Goal: Information Seeking & Learning: Learn about a topic

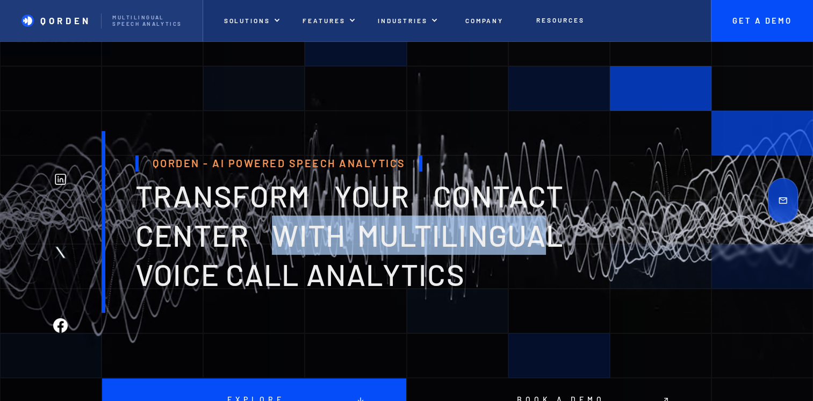
drag, startPoint x: 282, startPoint y: 223, endPoint x: 551, endPoint y: 235, distance: 268.6
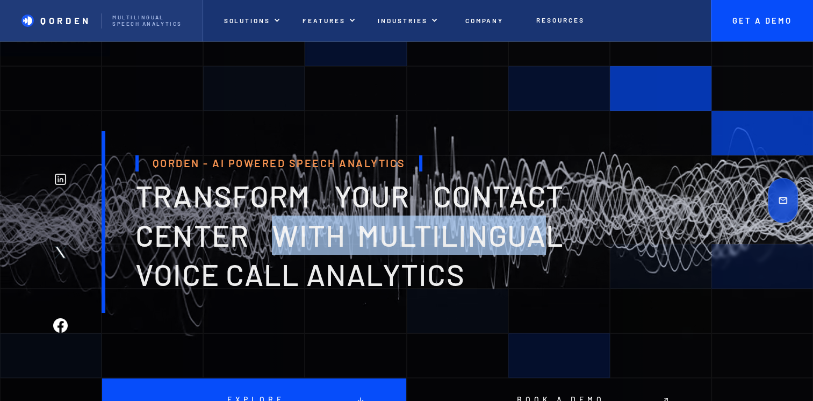
click at [551, 235] on span "transform your contact center with multilingual voice Call analytics" at bounding box center [349, 234] width 428 height 115
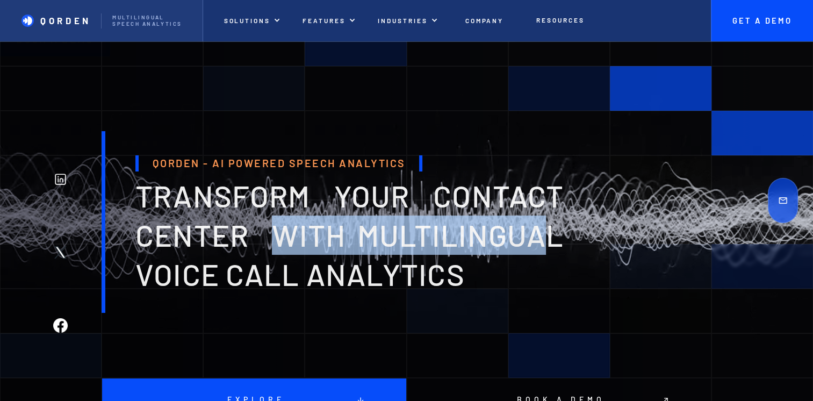
drag, startPoint x: 551, startPoint y: 235, endPoint x: 542, endPoint y: 235, distance: 8.6
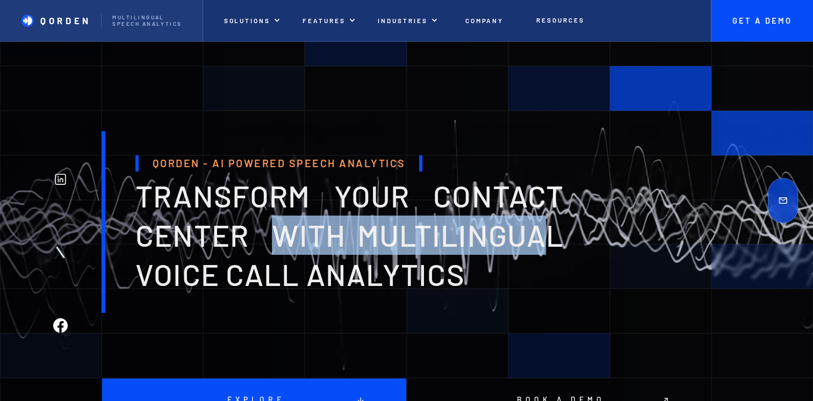
click at [547, 235] on span "transform your contact center with multilingual voice Call analytics" at bounding box center [349, 234] width 428 height 115
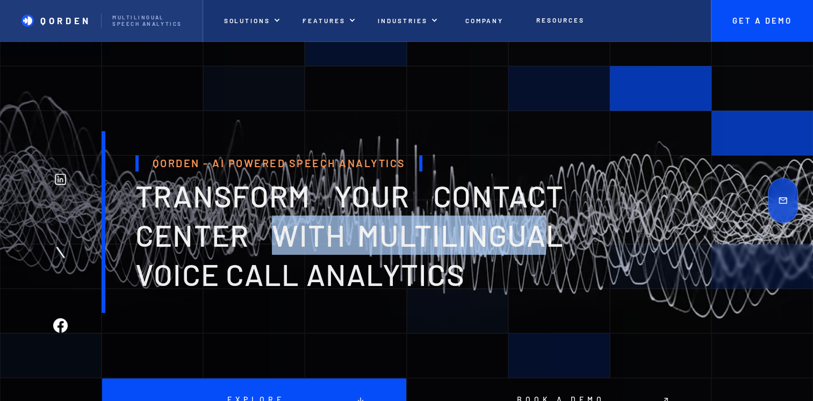
click at [473, 231] on span "transform your contact center with multilingual voice Call analytics" at bounding box center [349, 234] width 428 height 115
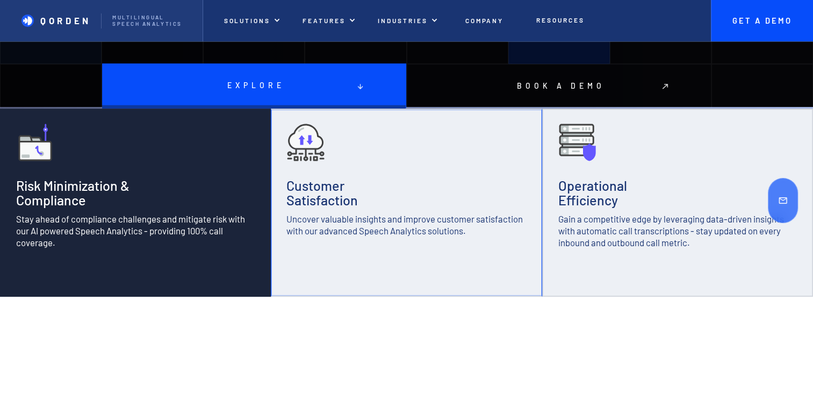
scroll to position [323, 0]
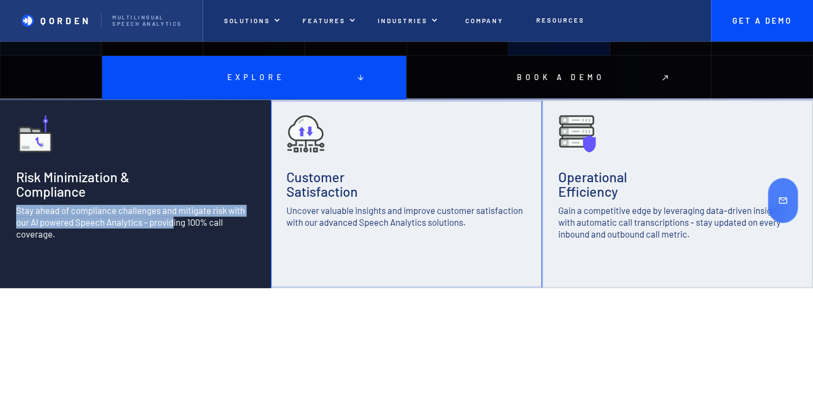
drag, startPoint x: 17, startPoint y: 216, endPoint x: 175, endPoint y: 222, distance: 158.2
click at [175, 222] on p "Stay ahead of compliance challenges and mitigate risk with our AI powered Speec…" at bounding box center [135, 222] width 239 height 35
click at [155, 224] on p "Stay ahead of compliance challenges and mitigate risk with our AI powered Speec…" at bounding box center [135, 222] width 239 height 35
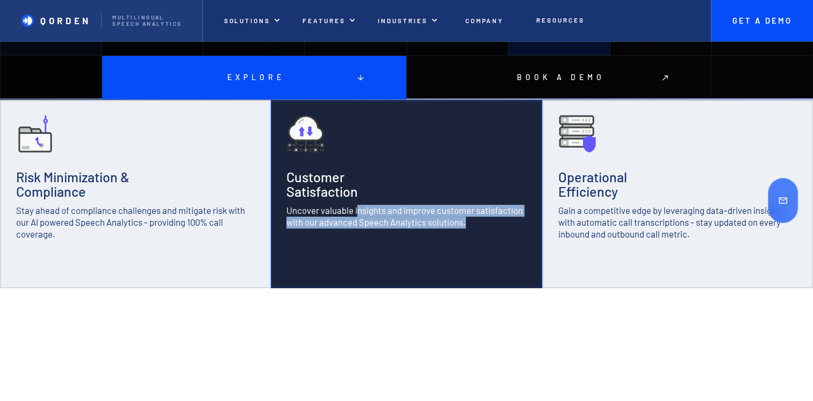
drag, startPoint x: 285, startPoint y: 210, endPoint x: 356, endPoint y: 211, distance: 71.0
click at [356, 211] on div "Customer Satisfaction Uncover valuable insights and improve customer satisfacti…" at bounding box center [406, 194] width 271 height 188
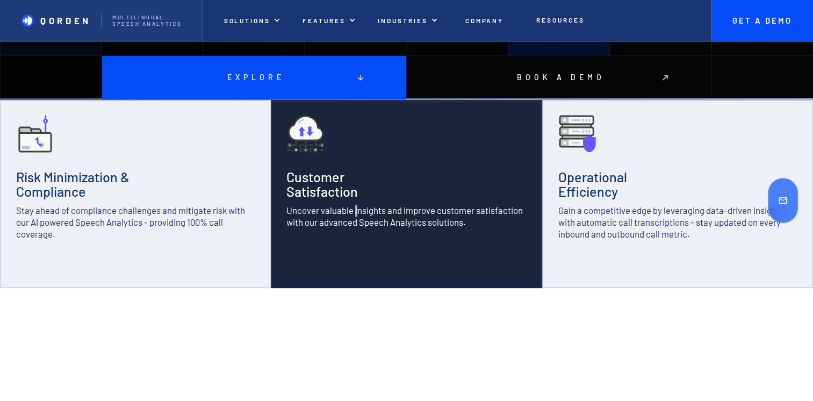
click at [356, 211] on p "Uncover valuable insights and improve customer satisfaction with our advanced S…" at bounding box center [407, 217] width 240 height 24
drag, startPoint x: 356, startPoint y: 211, endPoint x: 340, endPoint y: 209, distance: 16.8
click at [340, 209] on p "Uncover valuable insights and improve customer satisfaction with our advanced S…" at bounding box center [407, 217] width 240 height 24
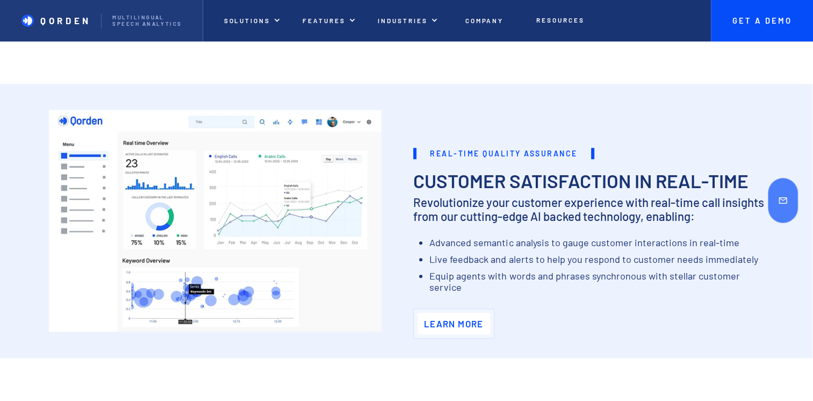
scroll to position [645, 0]
click at [450, 325] on p "Learn More" at bounding box center [454, 323] width 60 height 22
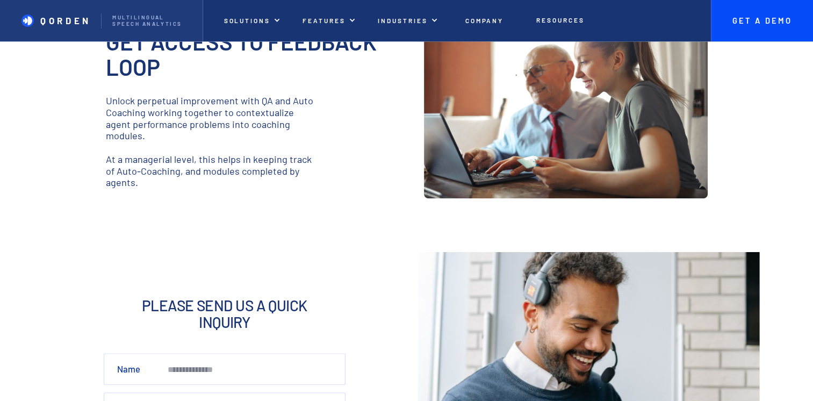
scroll to position [591, 0]
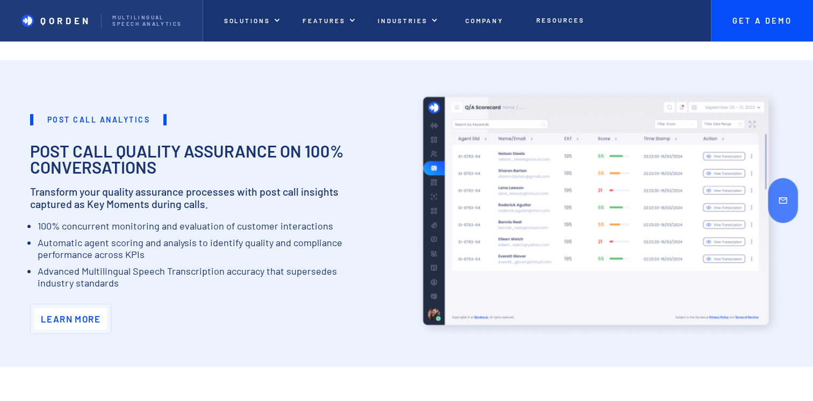
scroll to position [1021, 0]
drag, startPoint x: 58, startPoint y: 205, endPoint x: 121, endPoint y: 212, distance: 64.3
click at [121, 212] on div "Post call Analytics Post Call quality assurance on 100% conversations Transform…" at bounding box center [215, 219] width 370 height 243
click at [81, 208] on p "Transform your quality assurance processes with post call insights captured as …" at bounding box center [195, 197] width 330 height 25
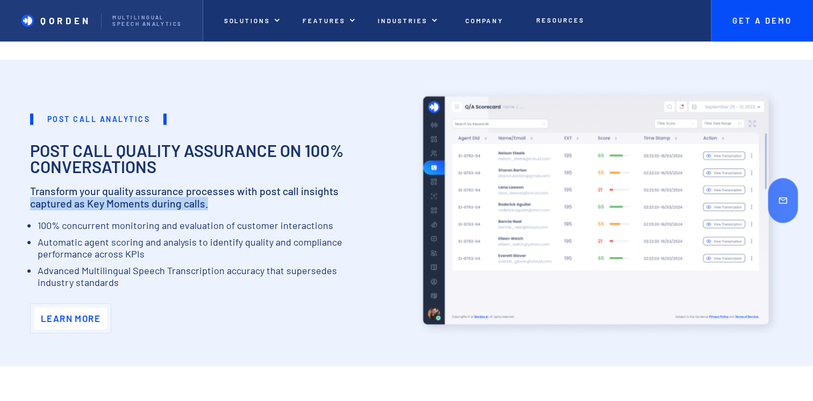
drag, startPoint x: 24, startPoint y: 199, endPoint x: 209, endPoint y: 209, distance: 185.7
click at [209, 209] on div "Post call Analytics Post Call quality assurance on 100% conversations Transform…" at bounding box center [406, 201] width 813 height 311
click at [209, 206] on p "Transform your quality assurance processes with post call insights captured as …" at bounding box center [195, 197] width 330 height 25
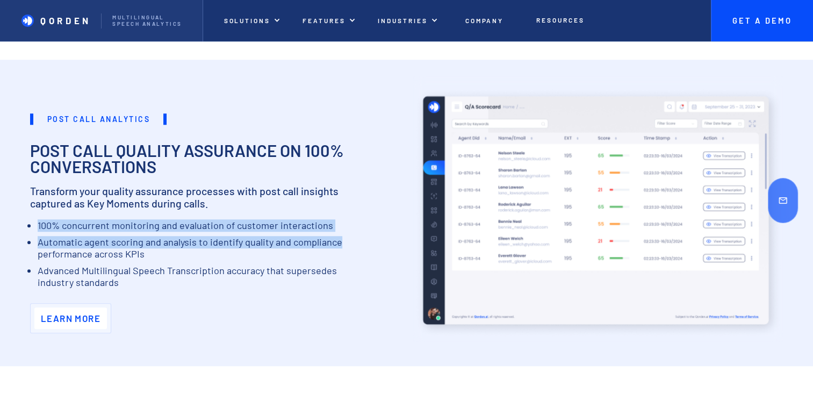
drag, startPoint x: 37, startPoint y: 225, endPoint x: 352, endPoint y: 237, distance: 315.3
click at [352, 237] on ul "100% concurrent monitoring and evaluation of customer interactions Automatic ag…" at bounding box center [195, 257] width 330 height 74
click at [146, 240] on li "Automatic agent scoring and analysis to identify quality and compliance perform…" at bounding box center [199, 249] width 322 height 24
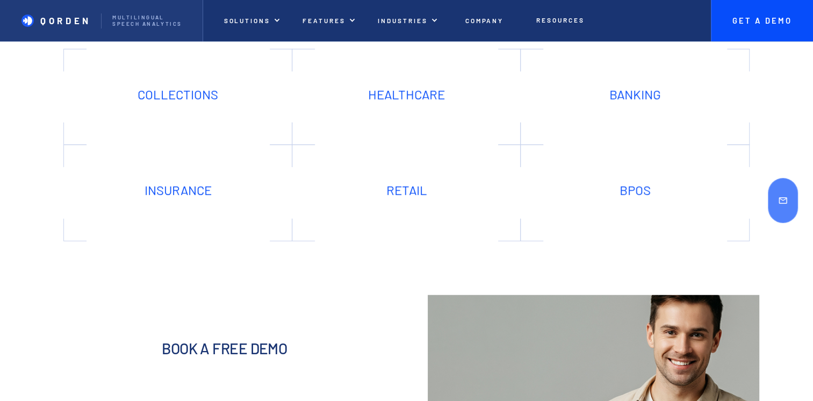
scroll to position [3118, 0]
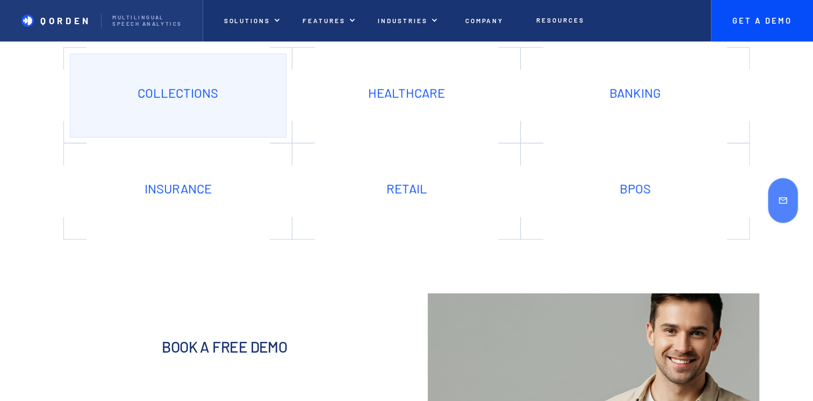
click at [146, 115] on link "Collections" at bounding box center [178, 96] width 217 height 84
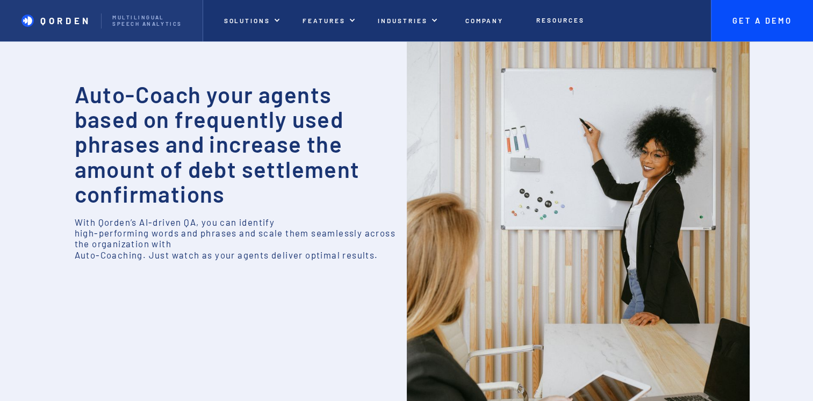
scroll to position [673, 0]
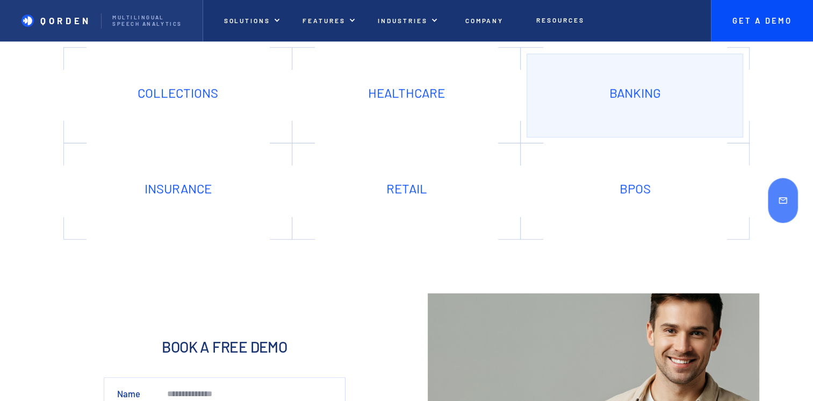
click at [648, 85] on link "Banking" at bounding box center [635, 96] width 217 height 84
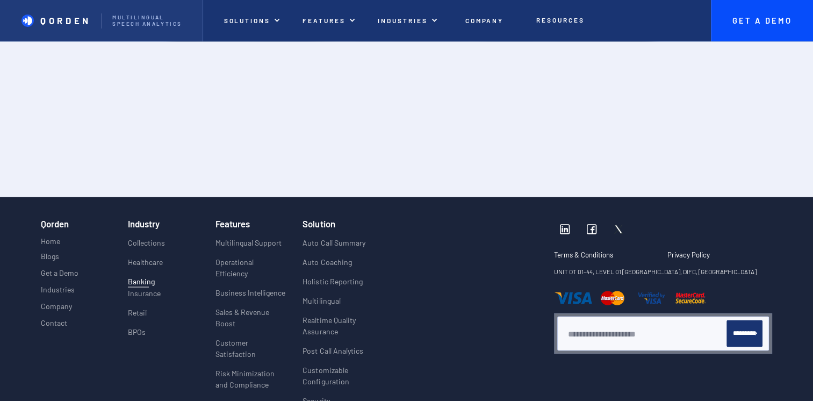
scroll to position [1989, 0]
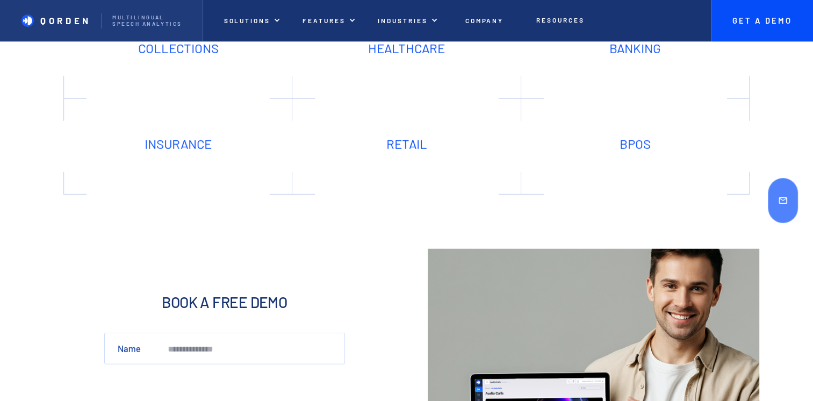
scroll to position [3172, 0]
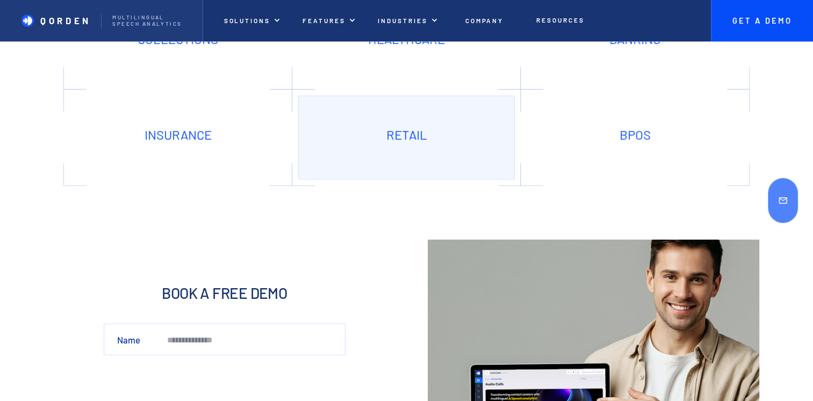
click at [391, 130] on link "Retail" at bounding box center [406, 138] width 217 height 84
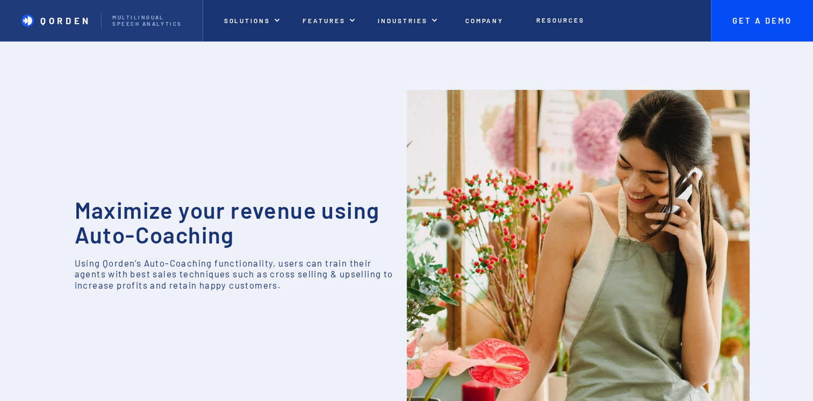
scroll to position [860, 0]
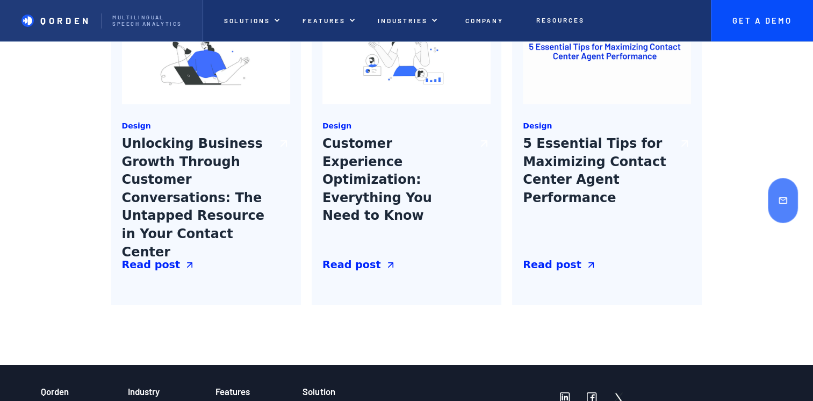
scroll to position [3815, 0]
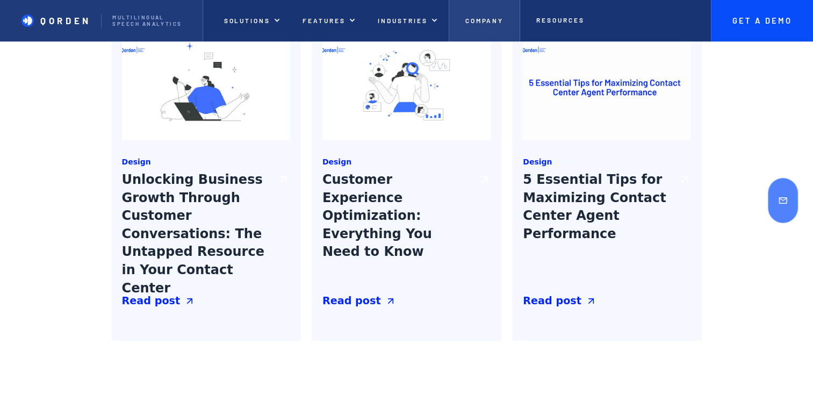
click at [491, 18] on p "Company" at bounding box center [485, 21] width 39 height 8
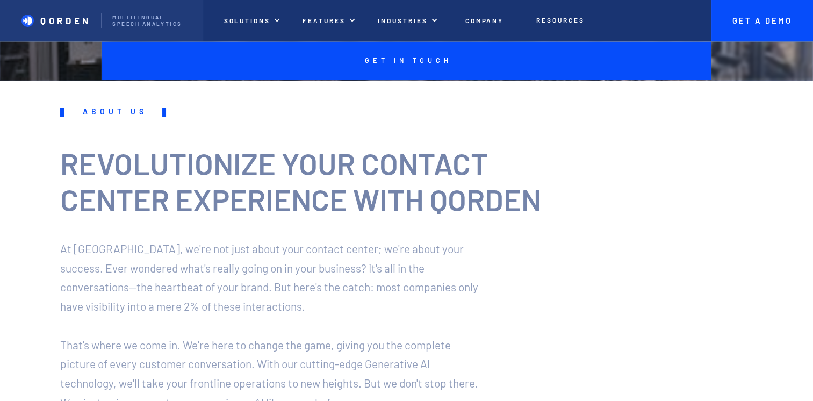
scroll to position [323, 0]
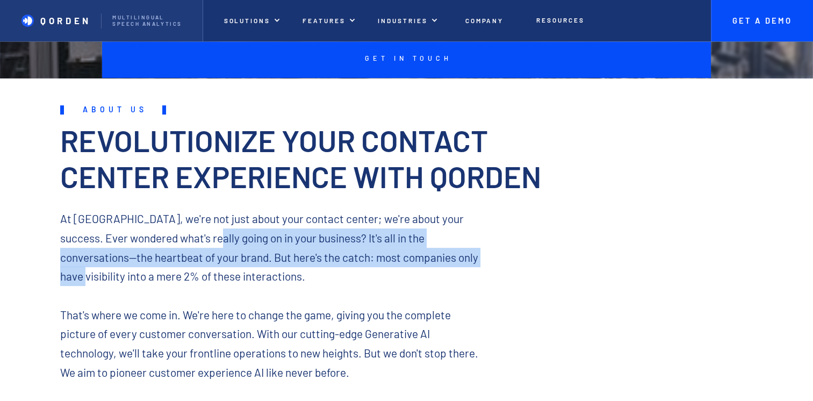
drag, startPoint x: 204, startPoint y: 238, endPoint x: 456, endPoint y: 256, distance: 252.8
click at [456, 256] on p "At QORDEN, we're not just about your contact center; we're about your success. …" at bounding box center [270, 305] width 420 height 192
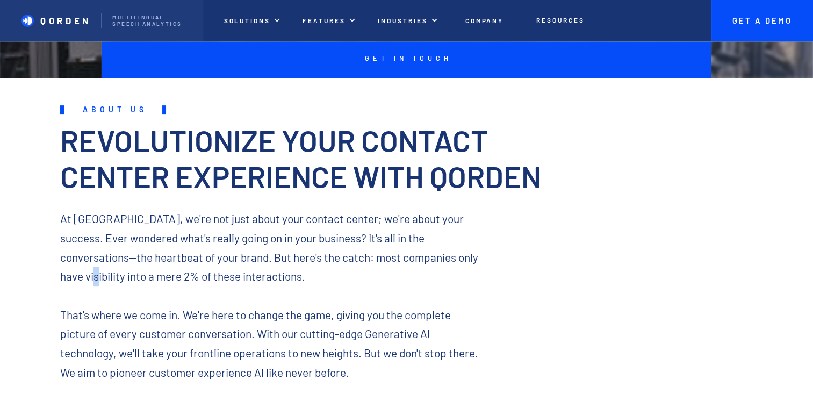
drag, startPoint x: 456, startPoint y: 256, endPoint x: 469, endPoint y: 263, distance: 14.2
click at [469, 263] on p "At QORDEN, we're not just about your contact center; we're about your success. …" at bounding box center [270, 305] width 420 height 192
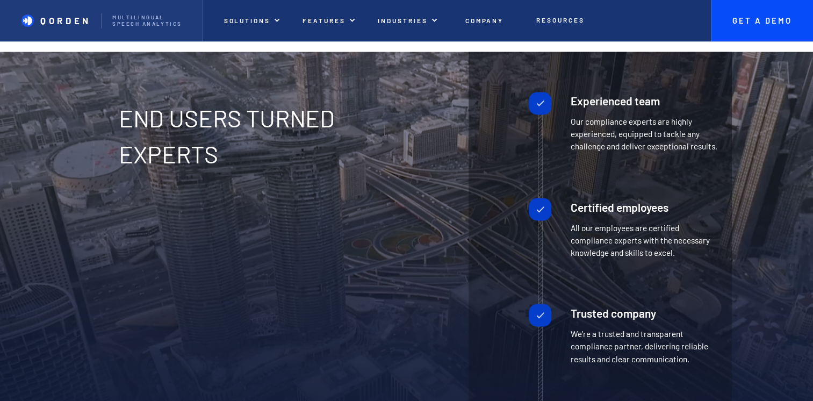
scroll to position [1828, 0]
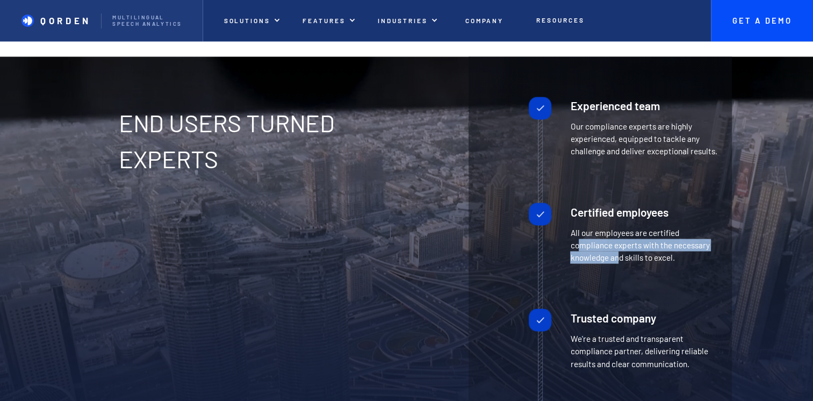
drag, startPoint x: 581, startPoint y: 257, endPoint x: 618, endPoint y: 267, distance: 38.3
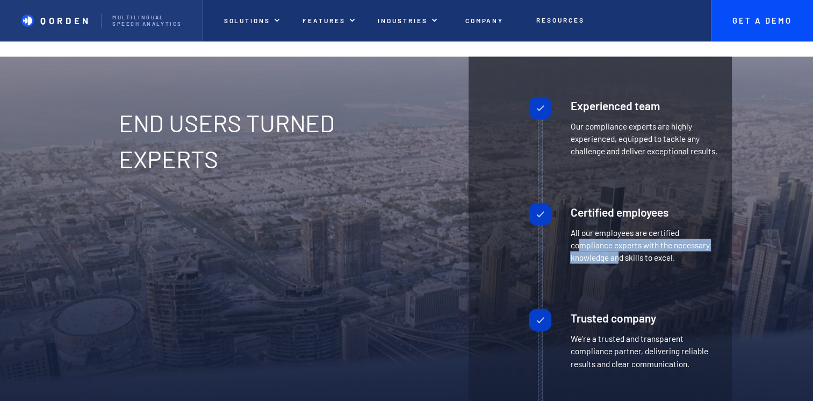
click at [618, 263] on p "All our employees are certified compliance experts with the necessary knowledge…" at bounding box center [643, 244] width 147 height 37
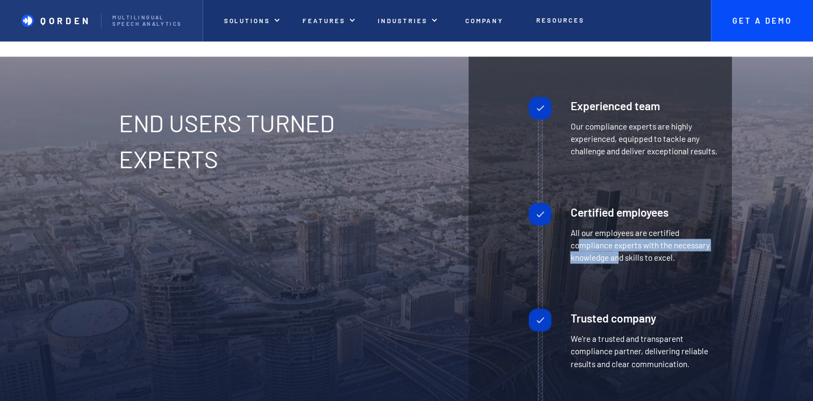
drag, startPoint x: 618, startPoint y: 267, endPoint x: 606, endPoint y: 265, distance: 12.0
click at [604, 263] on p "All our employees are certified compliance experts with the necessary knowledge…" at bounding box center [643, 244] width 147 height 37
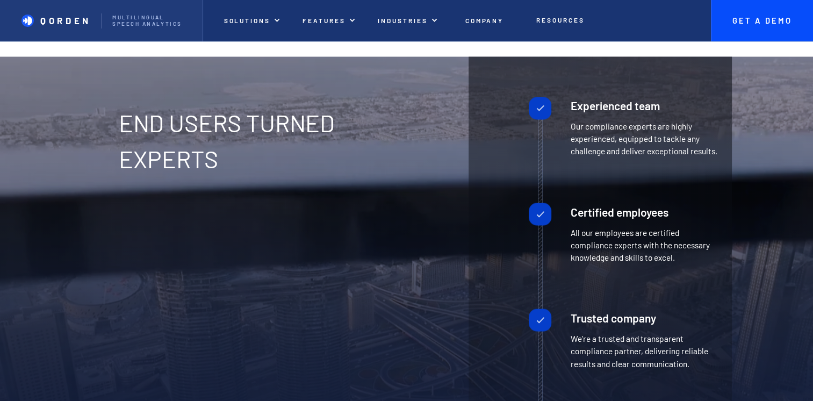
click at [642, 263] on p "All our employees are certified compliance experts with the necessary knowledge…" at bounding box center [643, 244] width 147 height 37
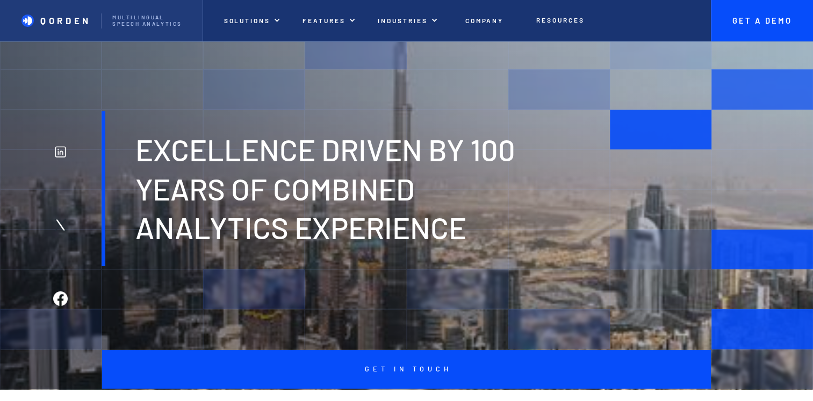
scroll to position [0, 0]
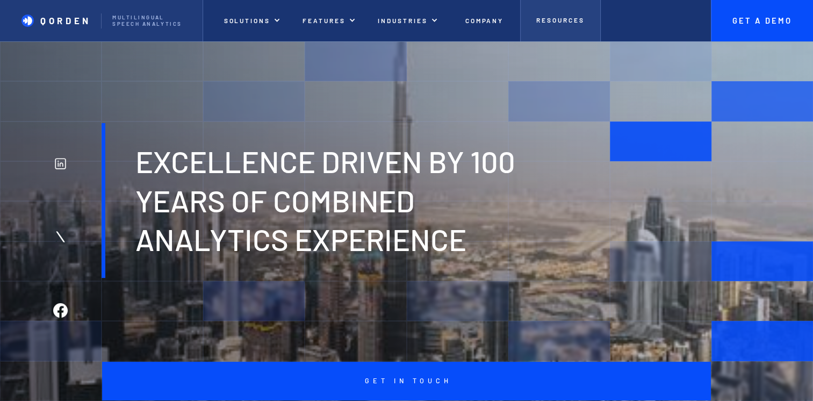
click at [549, 28] on link "Resources" at bounding box center [560, 20] width 81 height 41
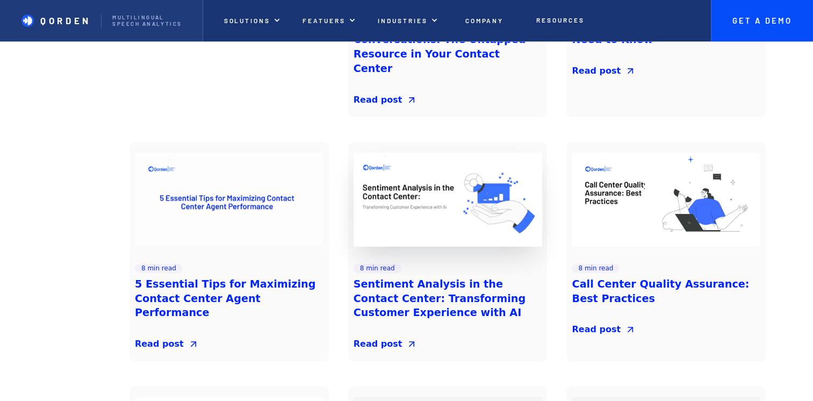
scroll to position [231, 0]
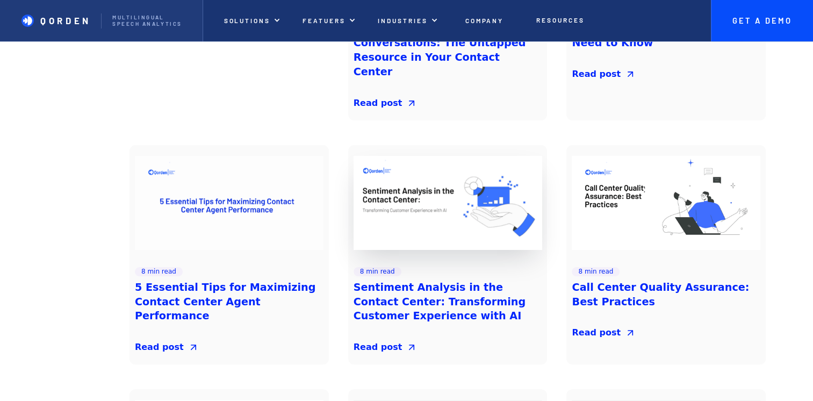
click at [419, 164] on img at bounding box center [448, 202] width 198 height 99
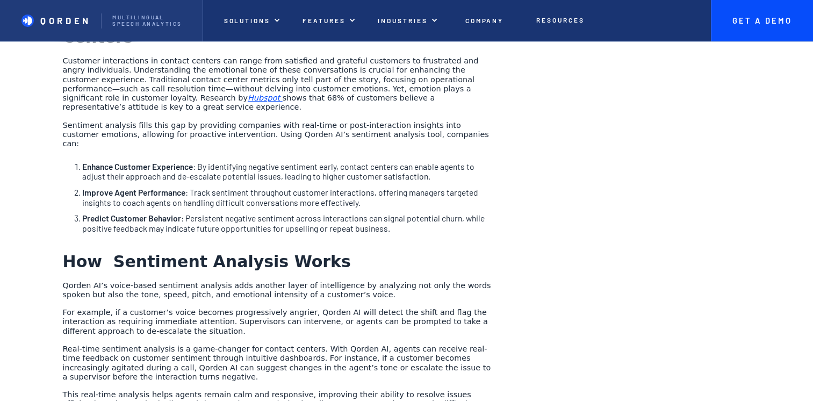
scroll to position [753, 0]
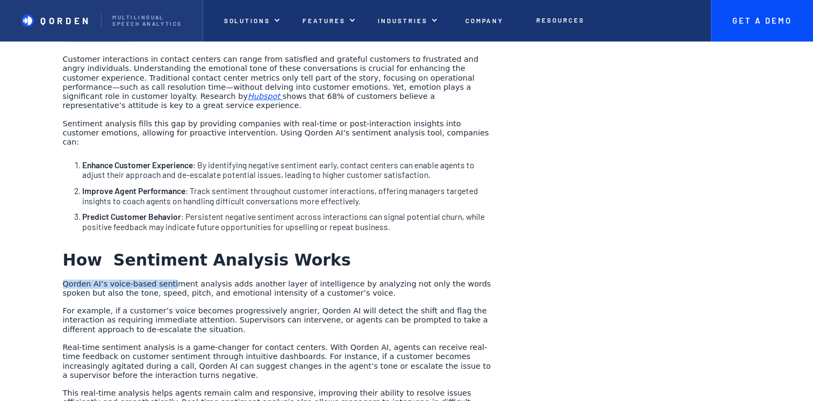
drag, startPoint x: 63, startPoint y: 220, endPoint x: 165, endPoint y: 217, distance: 102.2
click at [165, 280] on p "Qorden AI’s voice-based sentiment analysis adds another layer of intelligence b…" at bounding box center [278, 289] width 430 height 19
drag, startPoint x: 165, startPoint y: 217, endPoint x: 98, endPoint y: 213, distance: 67.3
click at [98, 213] on div "In today's fast-paced business landscape, customer service plays a critical rol…" at bounding box center [278, 281] width 430 height 1023
click at [99, 213] on div "In today's fast-paced business landscape, customer service plays a critical rol…" at bounding box center [278, 281] width 430 height 1023
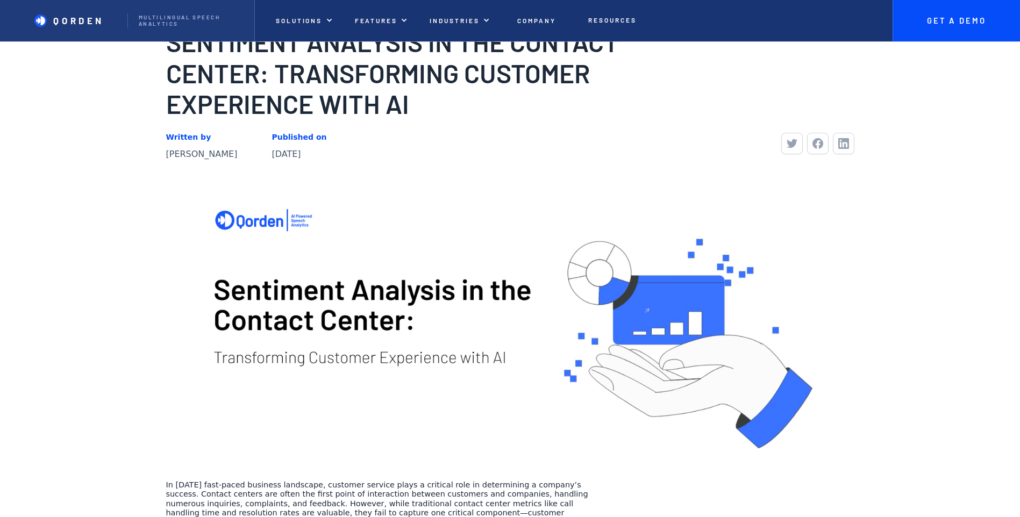
scroll to position [0, 0]
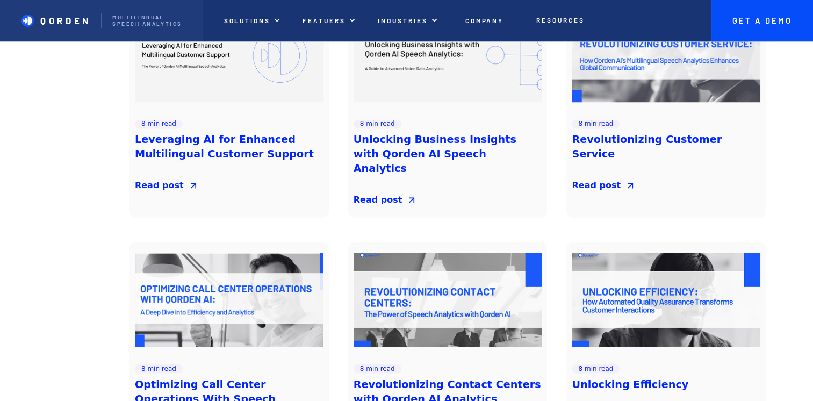
scroll to position [1935, 0]
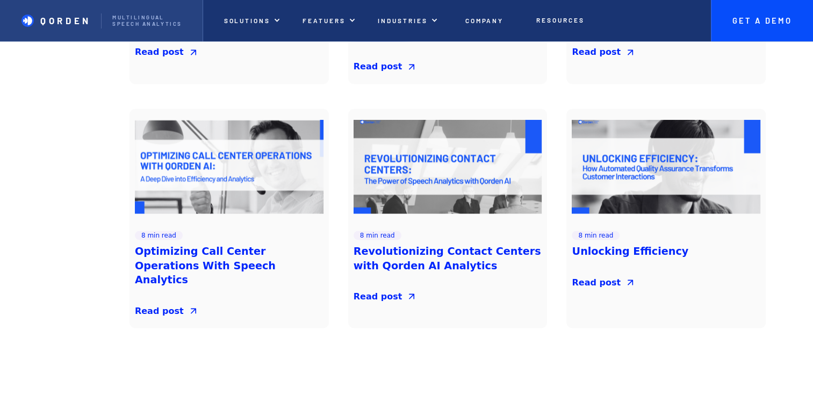
click at [169, 17] on p "Multilingual Speech analytics" at bounding box center [151, 21] width 78 height 13
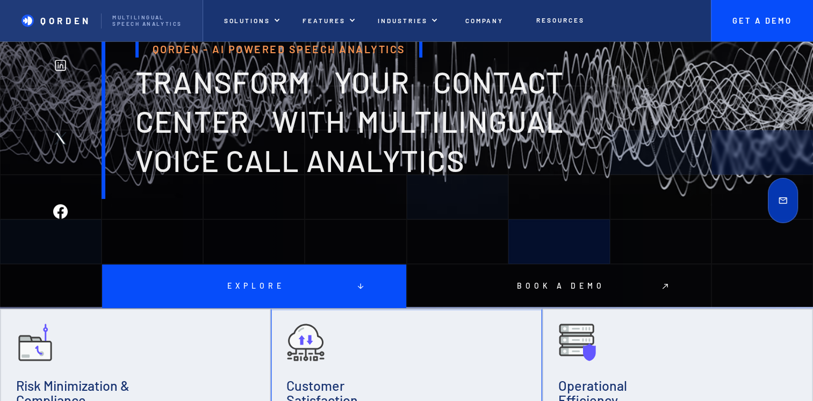
scroll to position [54, 0]
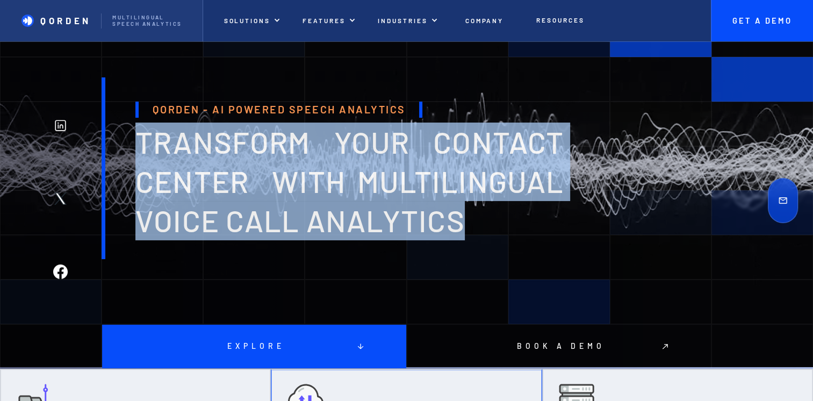
drag, startPoint x: 148, startPoint y: 139, endPoint x: 518, endPoint y: 213, distance: 377.3
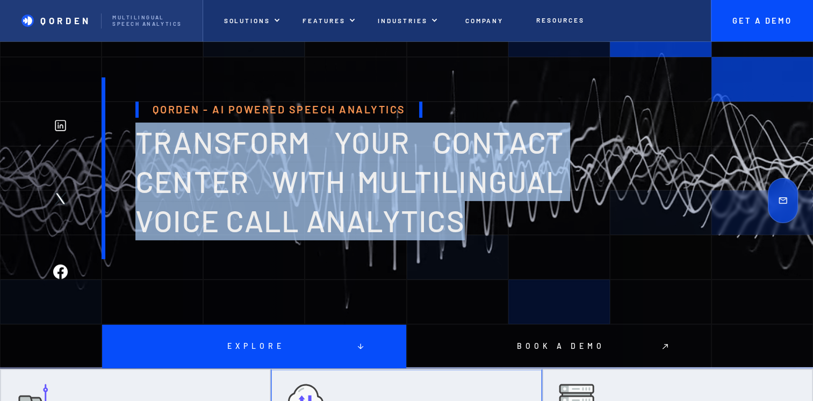
click at [518, 213] on h1 "transform your contact center with multilingual voice Call analytics" at bounding box center [349, 181] width 428 height 117
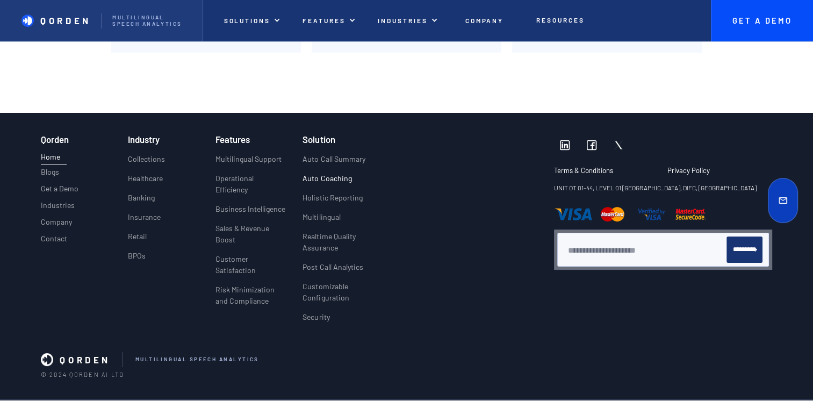
scroll to position [4109, 0]
